Goal: Task Accomplishment & Management: Manage account settings

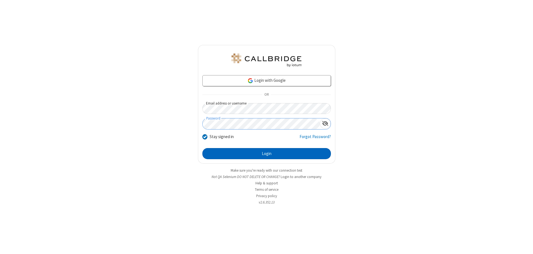
click at [267, 154] on button "Login" at bounding box center [266, 153] width 129 height 11
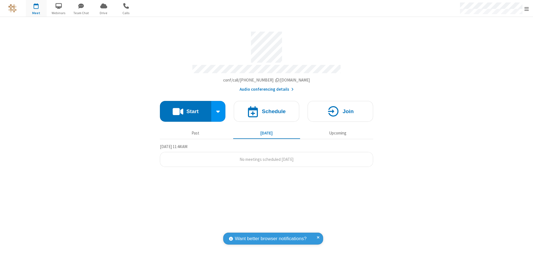
click at [527, 9] on span "Open menu" at bounding box center [526, 9] width 4 height 6
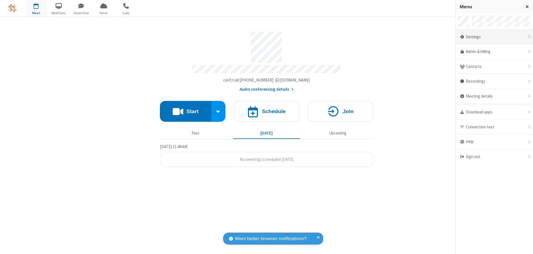
click at [494, 37] on div "Settings" at bounding box center [494, 37] width 77 height 15
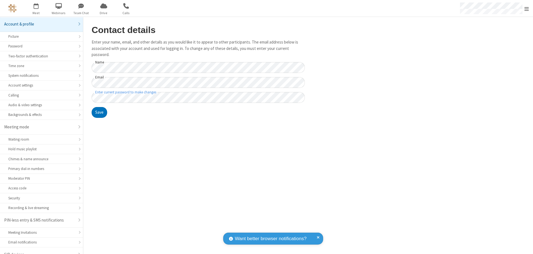
scroll to position [8, 0]
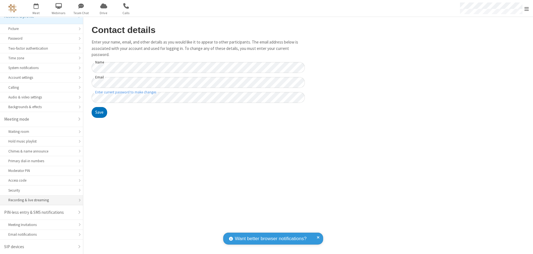
click at [39, 200] on div "Recording & live streaming" at bounding box center [41, 200] width 66 height 5
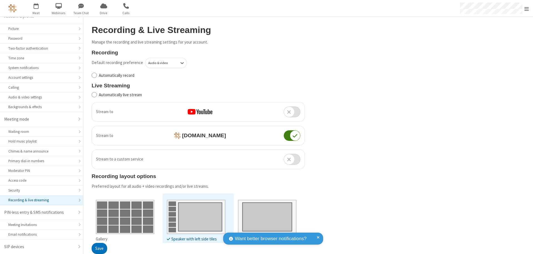
click at [94, 75] on input "Automatically record" at bounding box center [94, 75] width 5 height 6
checkbox input "true"
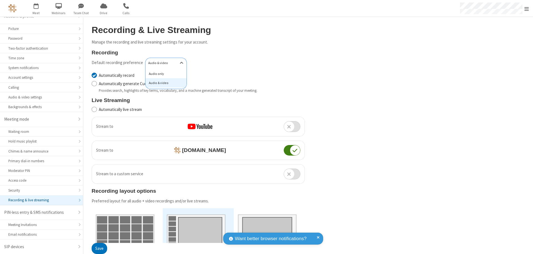
click at [164, 74] on div "Audio only" at bounding box center [165, 73] width 41 height 9
click at [99, 249] on button "Save" at bounding box center [100, 248] width 16 height 11
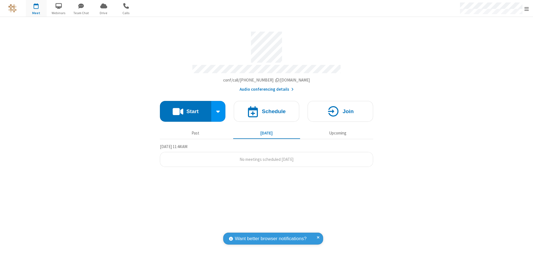
click at [185, 109] on button "Start" at bounding box center [185, 111] width 51 height 21
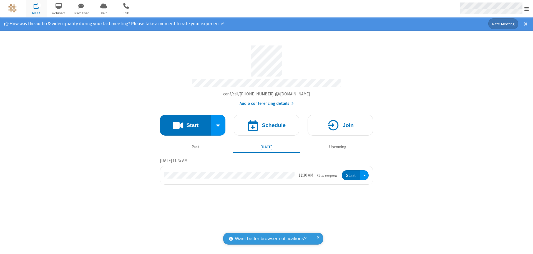
click at [527, 9] on span "Open menu" at bounding box center [526, 9] width 4 height 6
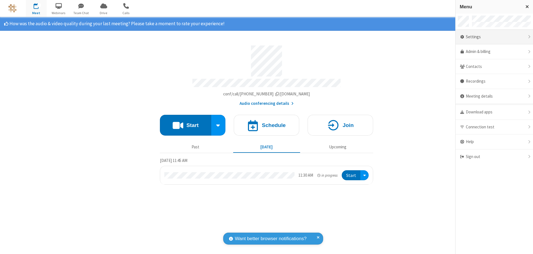
click at [494, 37] on div "Settings" at bounding box center [494, 37] width 77 height 15
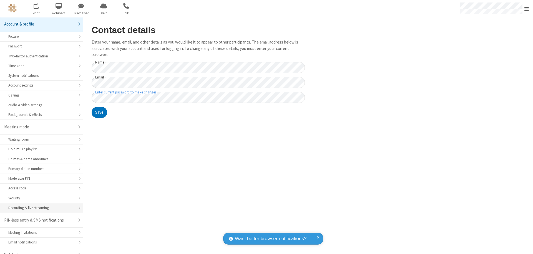
click at [39, 205] on div "Recording & live streaming" at bounding box center [41, 207] width 66 height 5
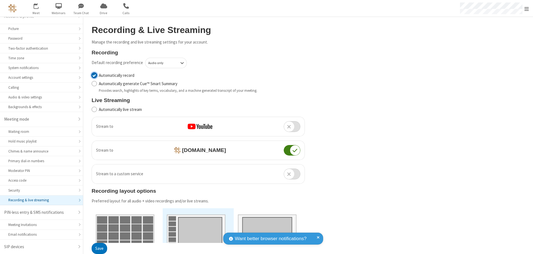
click at [94, 75] on input "Automatically record" at bounding box center [94, 75] width 5 height 6
checkbox input "false"
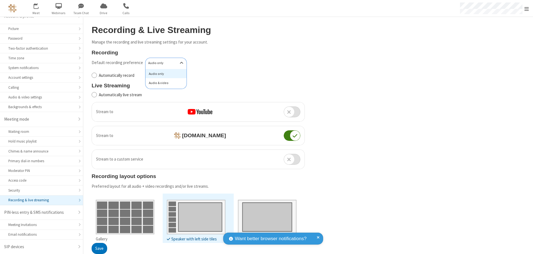
click at [164, 83] on div "Audio & video" at bounding box center [165, 82] width 41 height 9
click at [99, 249] on button "Save" at bounding box center [100, 248] width 16 height 11
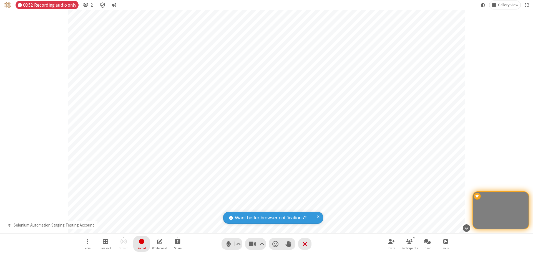
click at [142, 244] on span "Stop recording" at bounding box center [142, 241] width 6 height 7
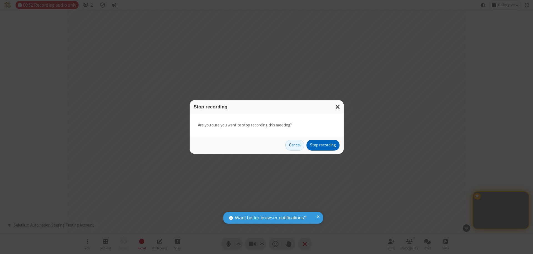
click at [323, 145] on button "Stop recording" at bounding box center [322, 145] width 33 height 11
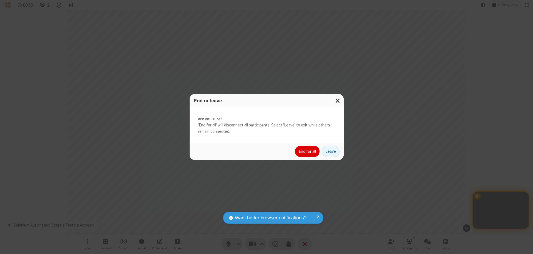
click at [308, 152] on button "End for all" at bounding box center [307, 151] width 24 height 11
